Goal: Task Accomplishment & Management: Manage account settings

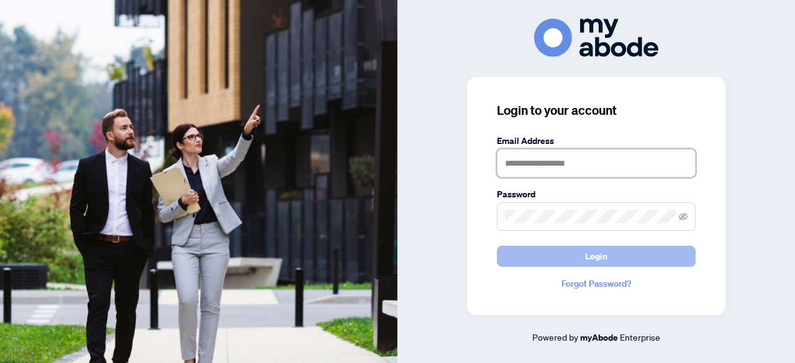
type input "**********"
click at [593, 267] on button "Login" at bounding box center [596, 256] width 199 height 21
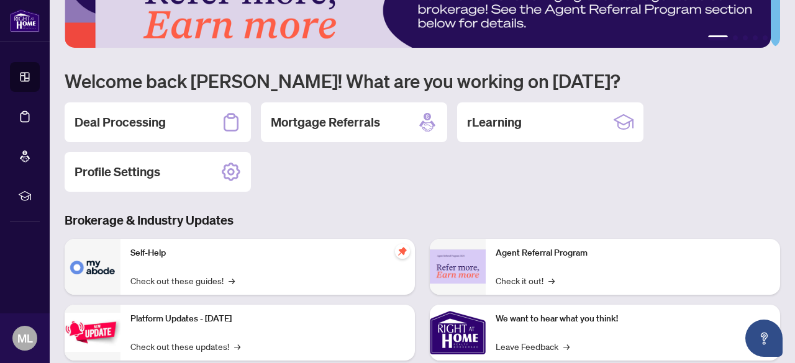
scroll to position [48, 0]
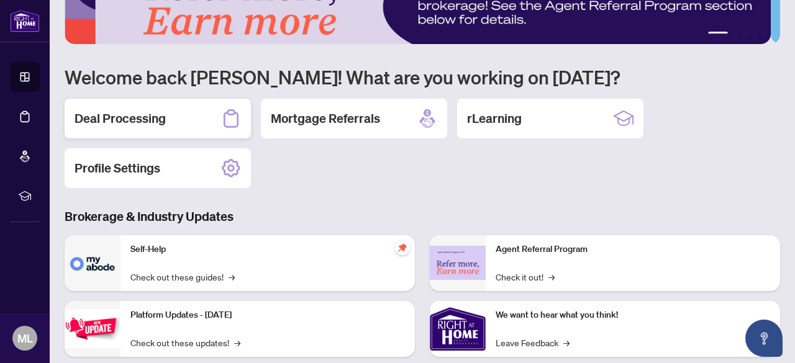
click at [126, 115] on h2 "Deal Processing" at bounding box center [120, 118] width 91 height 17
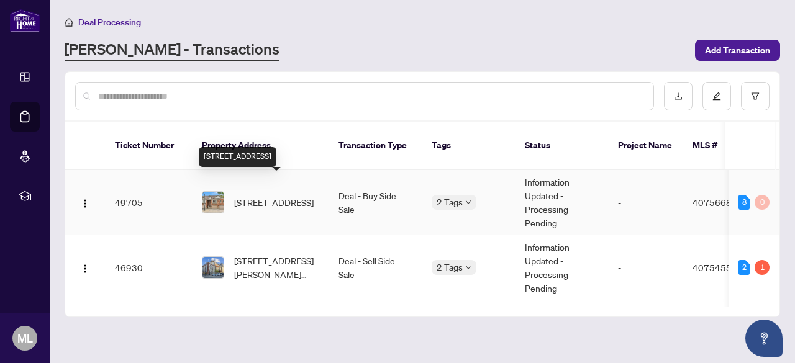
click at [306, 196] on span "[STREET_ADDRESS]" at bounding box center [273, 203] width 79 height 14
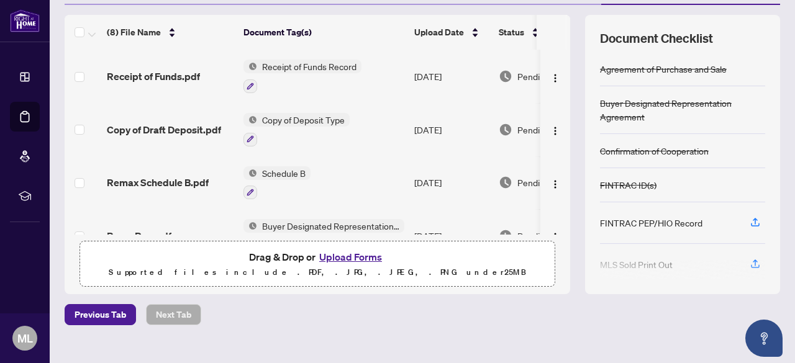
scroll to position [163, 0]
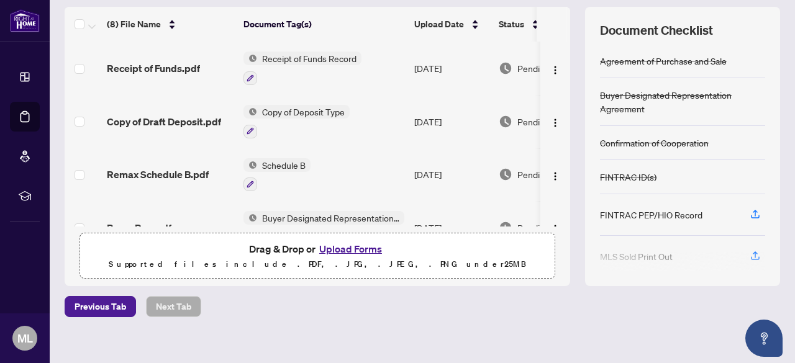
click at [747, 260] on div at bounding box center [682, 262] width 165 height 20
click at [747, 257] on div at bounding box center [682, 262] width 165 height 20
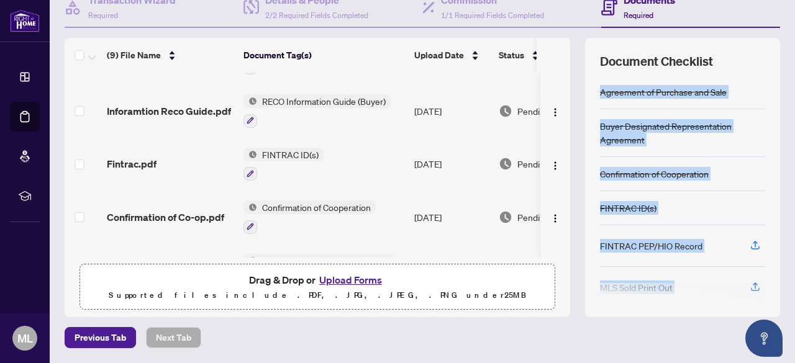
scroll to position [0, 0]
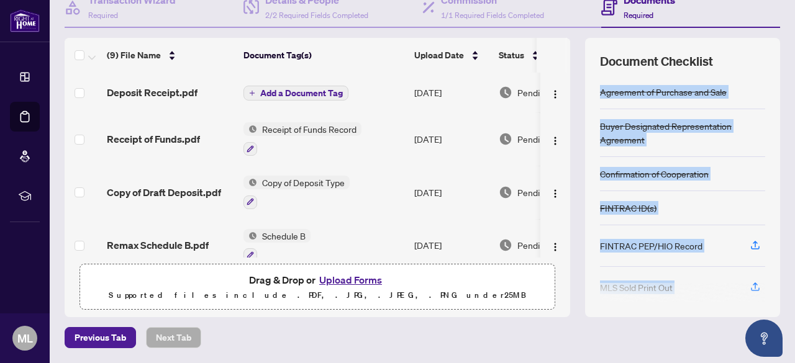
click at [265, 89] on span "Add a Document Tag" at bounding box center [301, 93] width 83 height 9
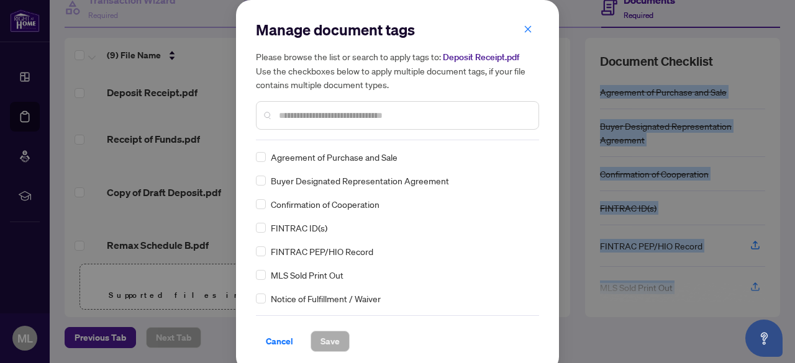
click at [319, 131] on div "Manage document tags Please browse the list or search to apply tags to: Deposit…" at bounding box center [397, 80] width 283 height 120
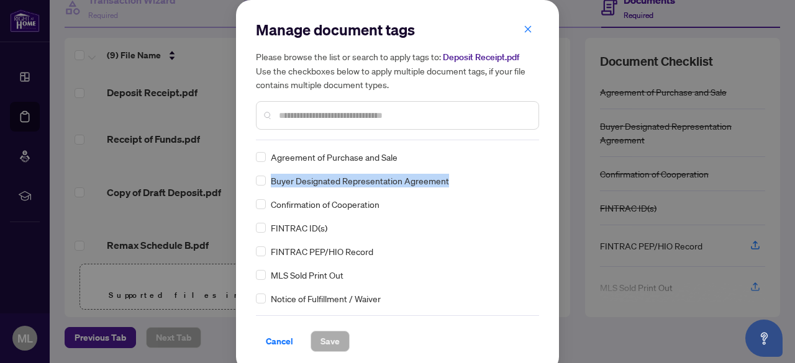
drag, startPoint x: 535, startPoint y: 154, endPoint x: 534, endPoint y: 175, distance: 21.2
click at [534, 175] on div "Manage document tags Please browse the list or search to apply tags to: Deposit…" at bounding box center [397, 186] width 323 height 372
click at [386, 112] on input "text" at bounding box center [404, 116] width 250 height 14
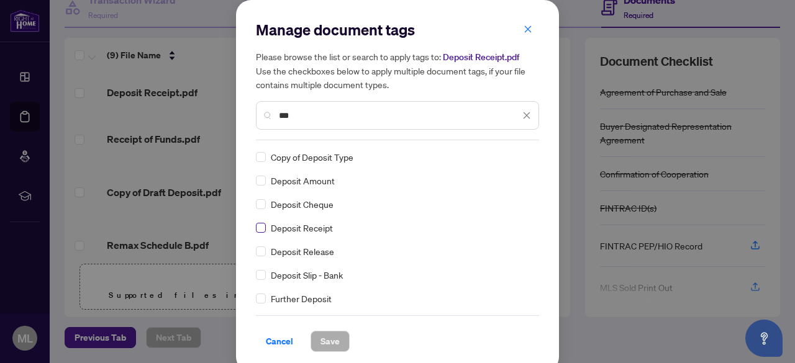
type input "***"
click at [257, 232] on label at bounding box center [261, 228] width 10 height 14
click at [257, 162] on label at bounding box center [261, 157] width 10 height 14
click at [334, 337] on span "Save" at bounding box center [329, 342] width 19 height 20
